Goal: Information Seeking & Learning: Find specific page/section

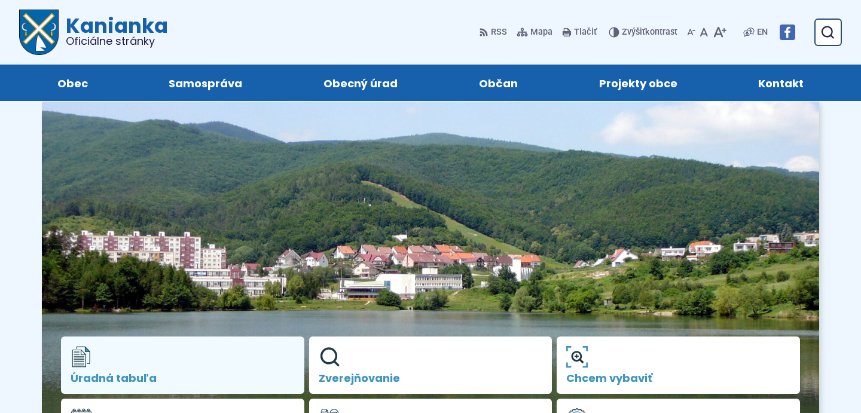
click at [192, 379] on span "Úradná tabuľa" at bounding box center [183, 378] width 224 height 12
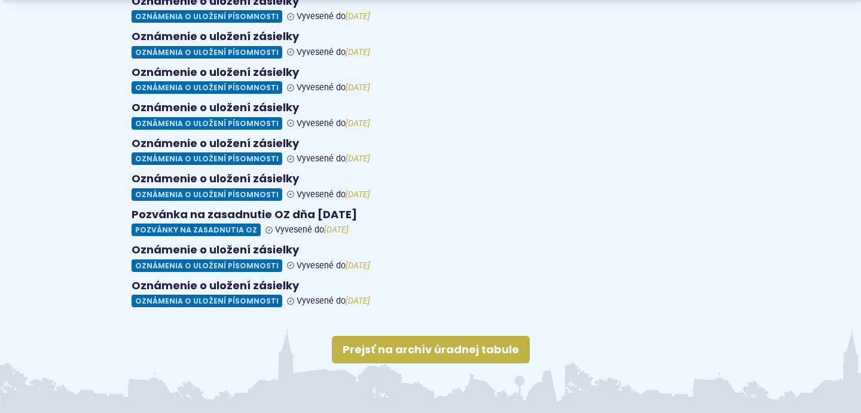
scroll to position [371, 0]
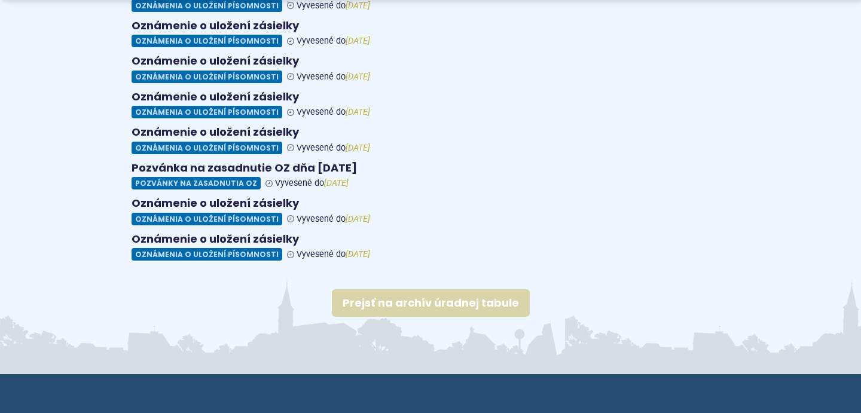
click at [405, 289] on link "Prejsť na archív úradnej tabule" at bounding box center [431, 302] width 198 height 27
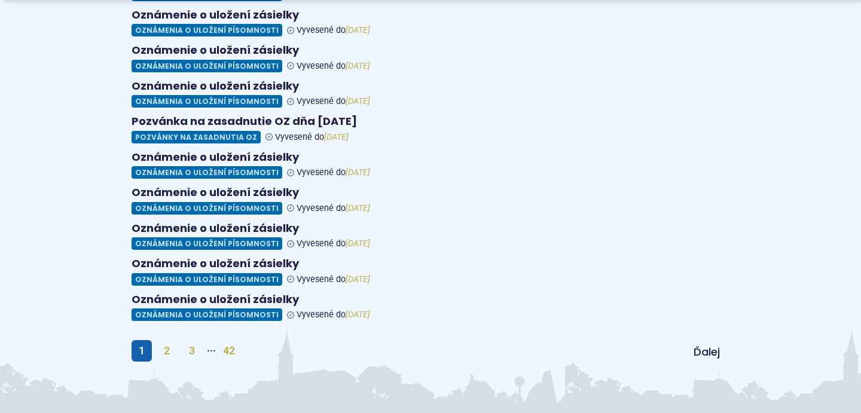
scroll to position [549, 0]
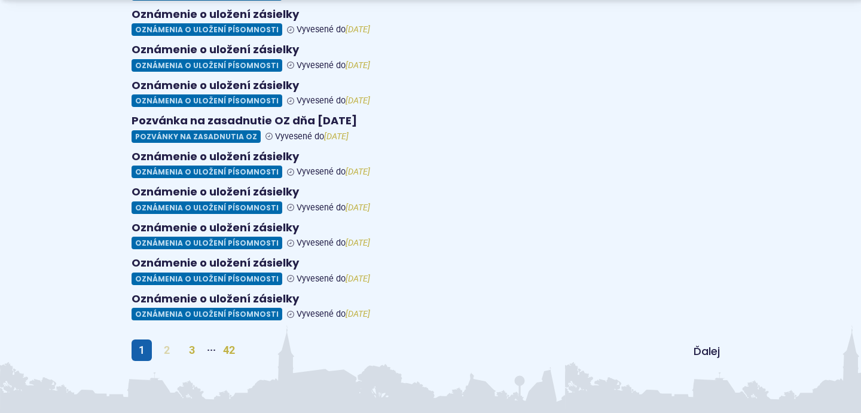
click at [169, 340] on link "2" at bounding box center [167, 351] width 20 height 22
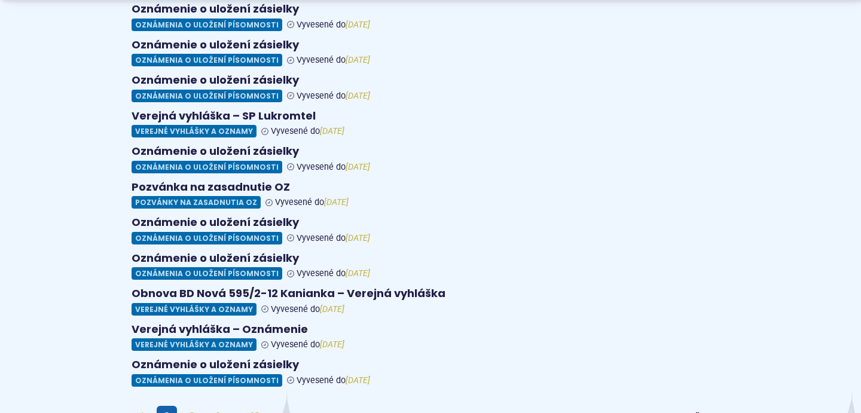
scroll to position [472, 0]
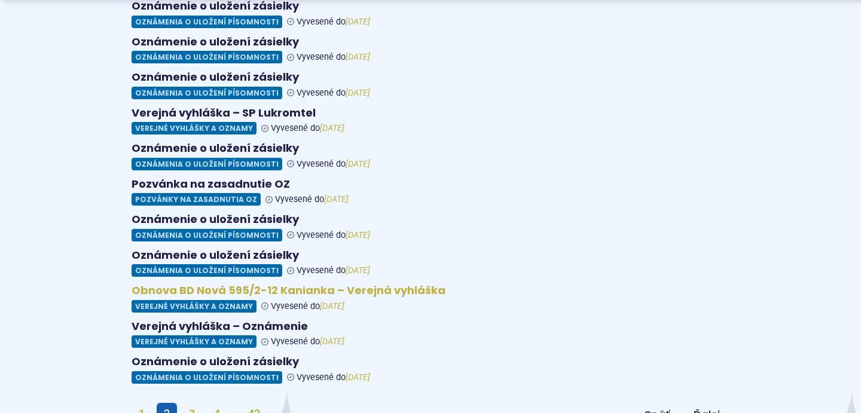
click at [227, 284] on figure at bounding box center [431, 298] width 598 height 29
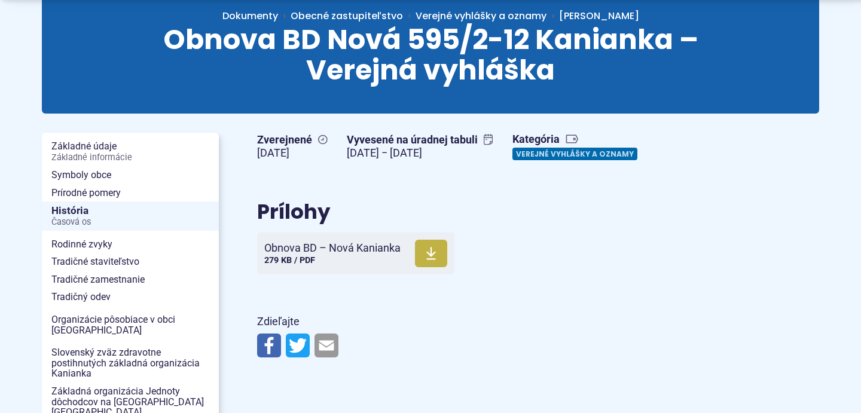
scroll to position [170, 0]
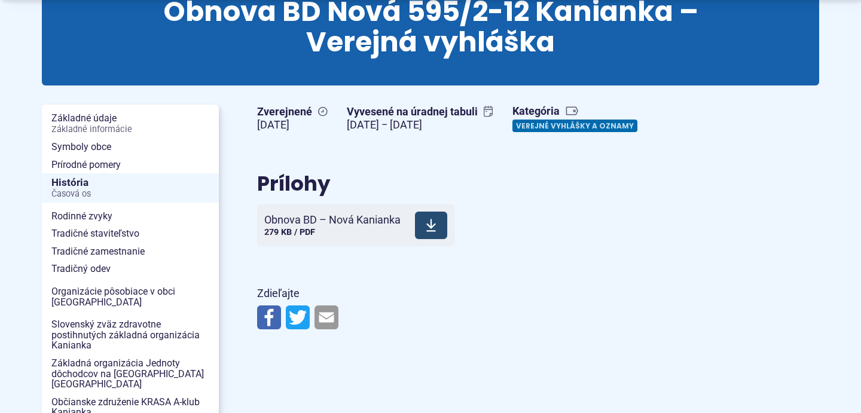
click at [435, 225] on use at bounding box center [431, 225] width 10 height 13
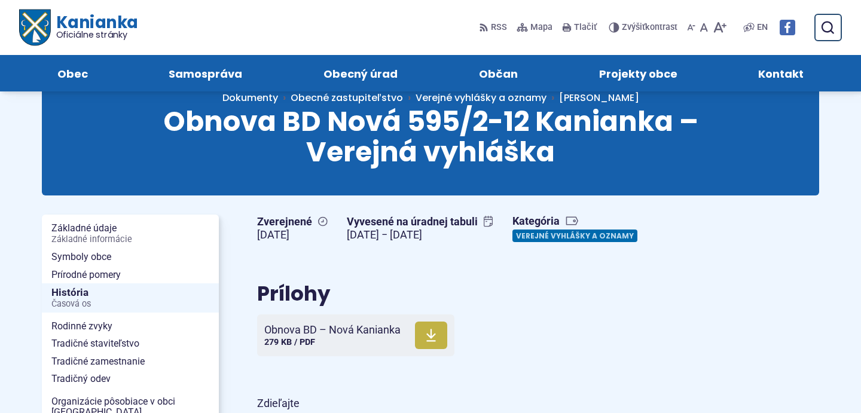
scroll to position [0, 0]
